Goal: Task Accomplishment & Management: Complete application form

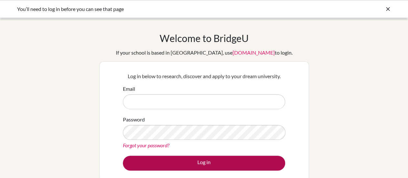
type input "chsu@dishs.tp.edu.tw"
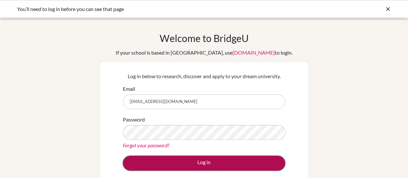
click at [207, 161] on button "Log in" at bounding box center [204, 163] width 162 height 15
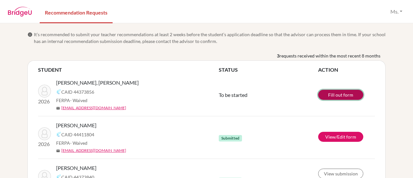
click at [345, 93] on link "Fill out form" at bounding box center [340, 95] width 45 height 10
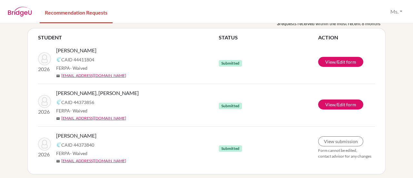
scroll to position [36, 0]
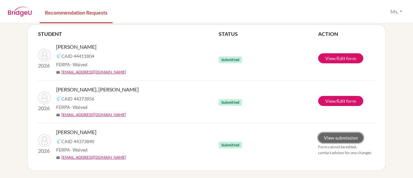
click at [328, 137] on link "View submission" at bounding box center [340, 138] width 45 height 10
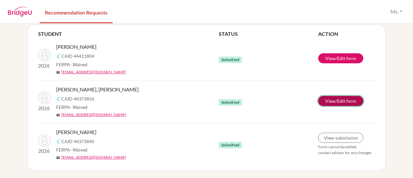
click at [327, 100] on link "View/Edit form" at bounding box center [340, 101] width 45 height 10
